Goal: Navigation & Orientation: Find specific page/section

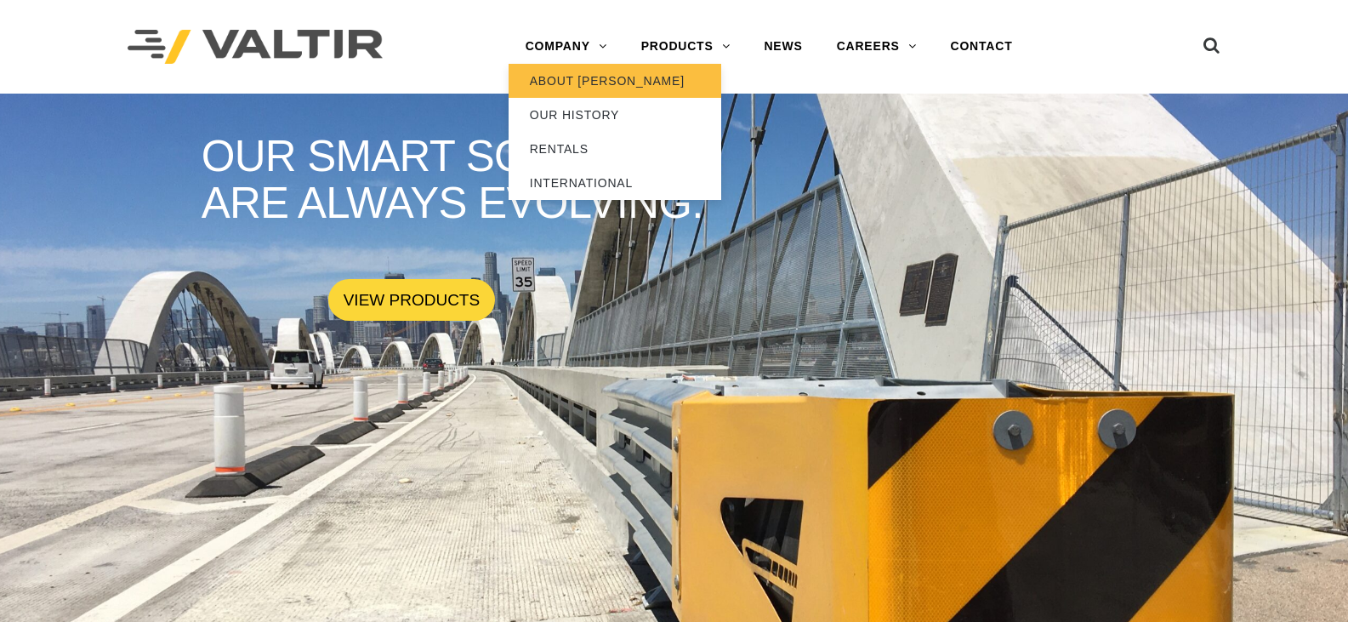
click at [567, 68] on link "ABOUT [PERSON_NAME]" at bounding box center [615, 81] width 213 height 34
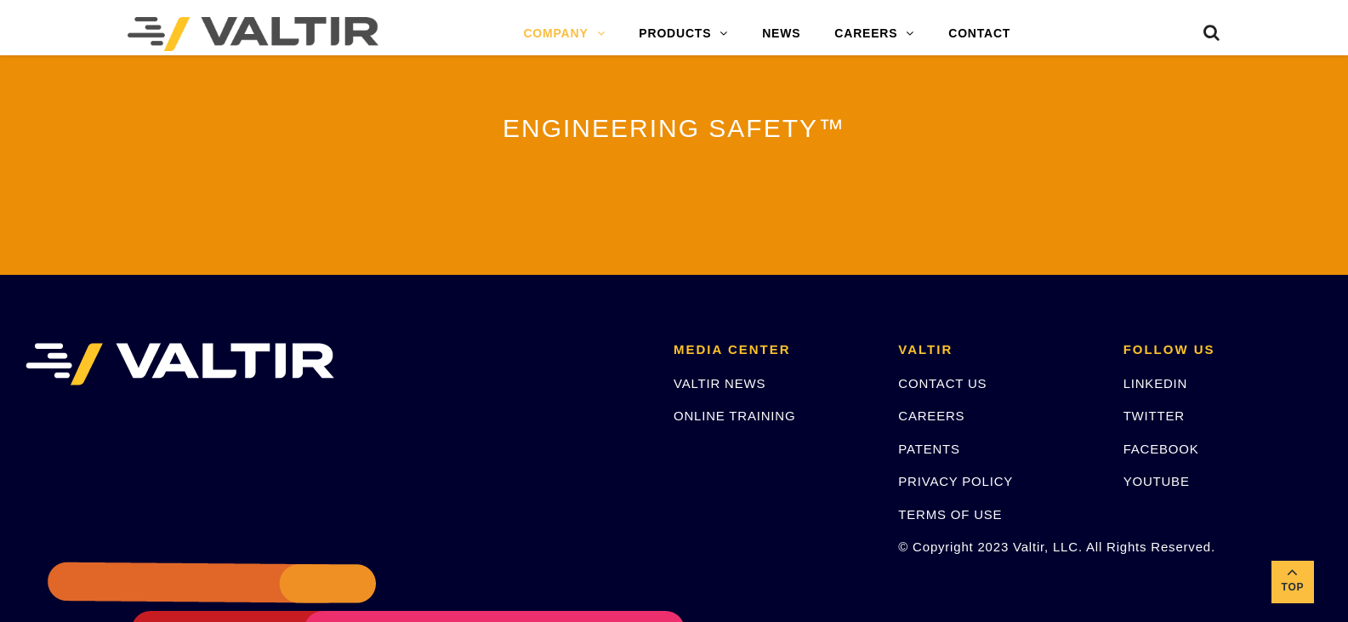
scroll to position [3828, 0]
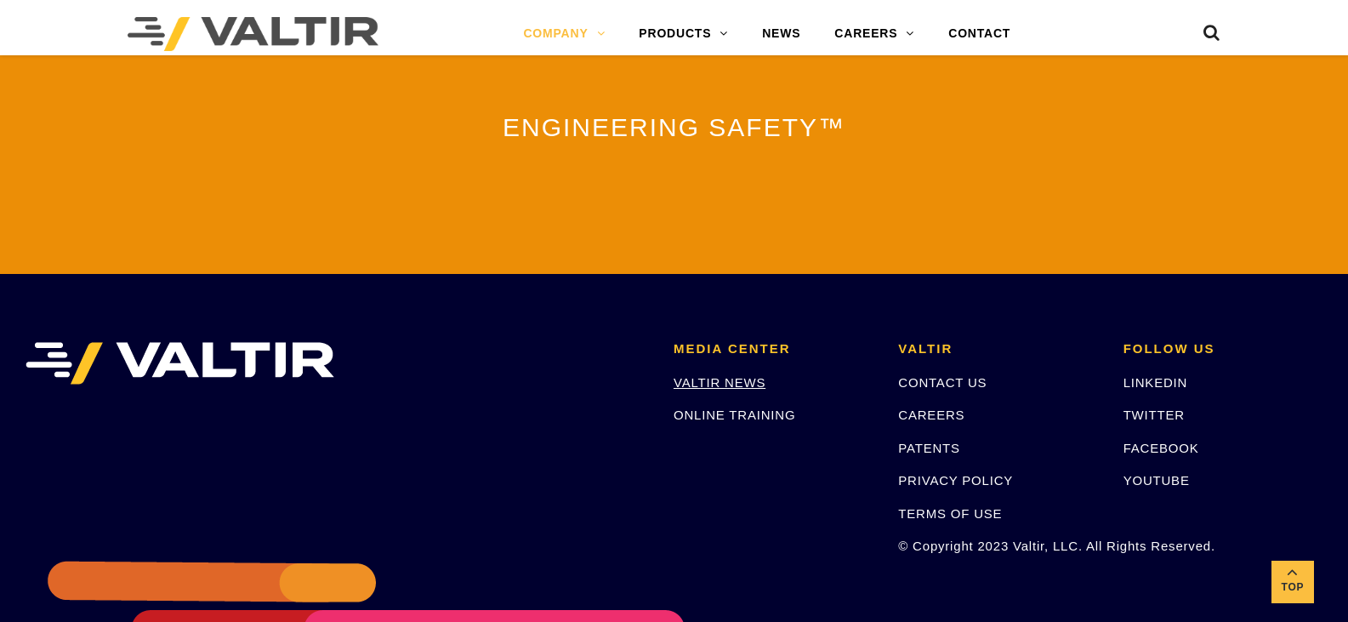
click at [735, 385] on link "VALTIR NEWS" at bounding box center [720, 382] width 92 height 14
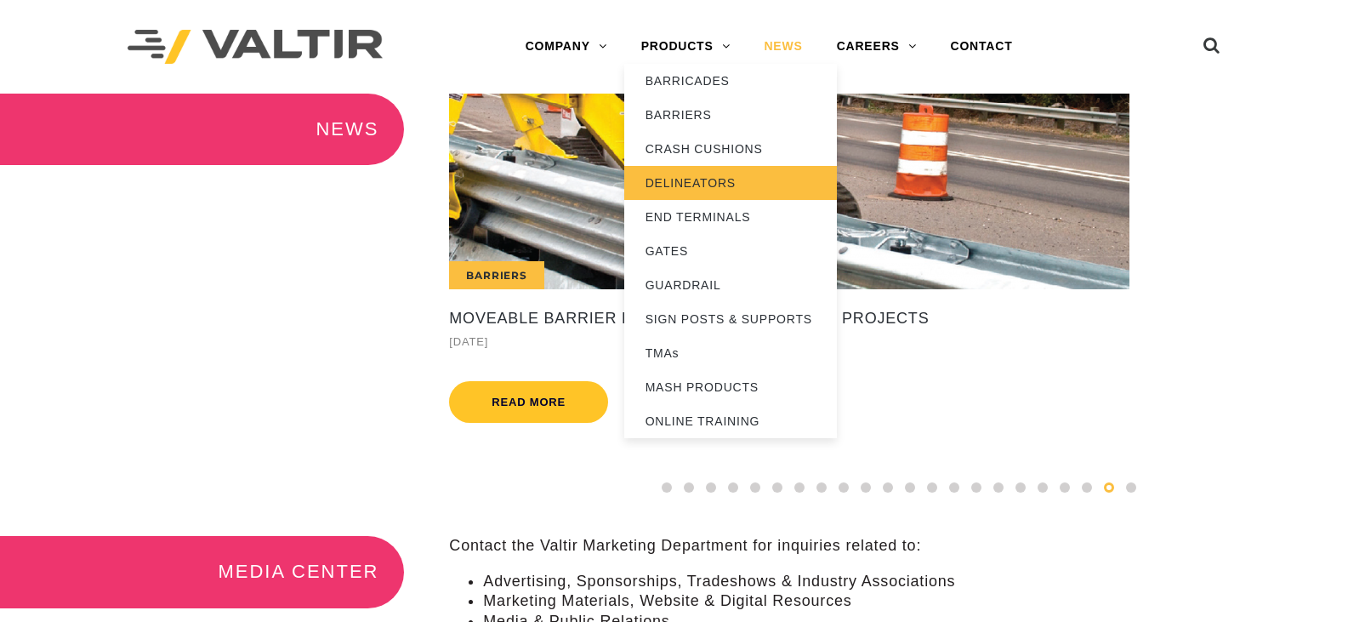
click at [664, 185] on link "DELINEATORS" at bounding box center [730, 183] width 213 height 34
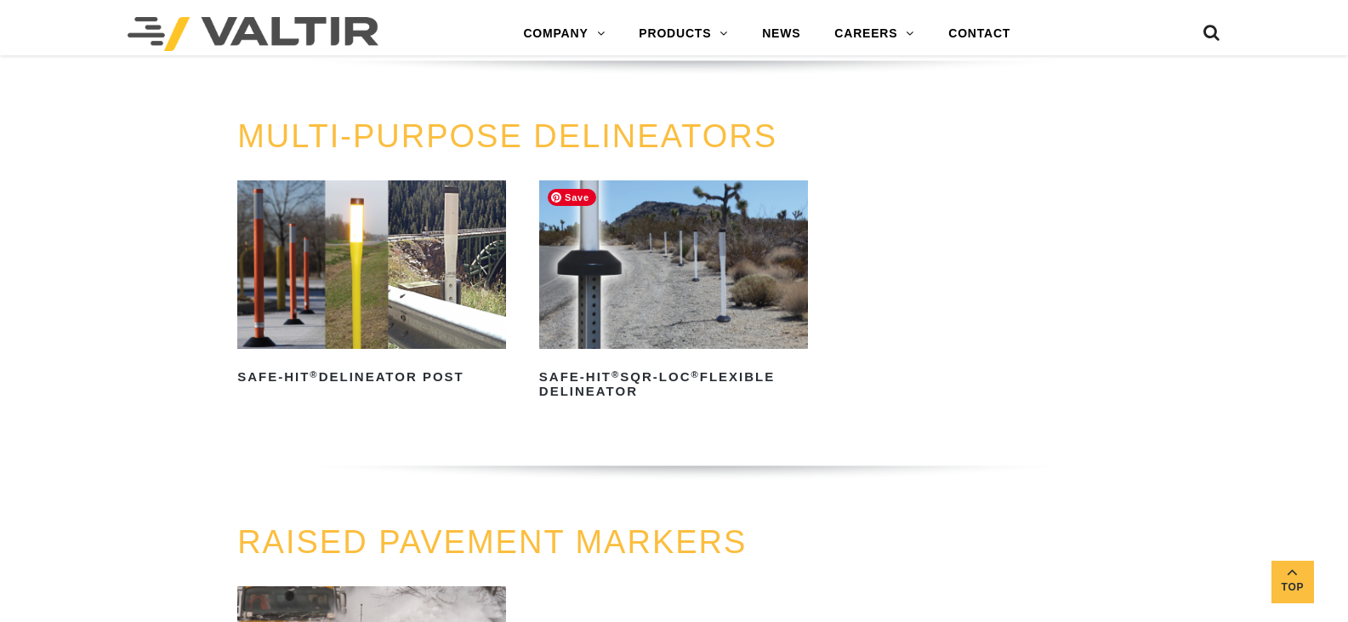
scroll to position [510, 0]
